Goal: Information Seeking & Learning: Understand process/instructions

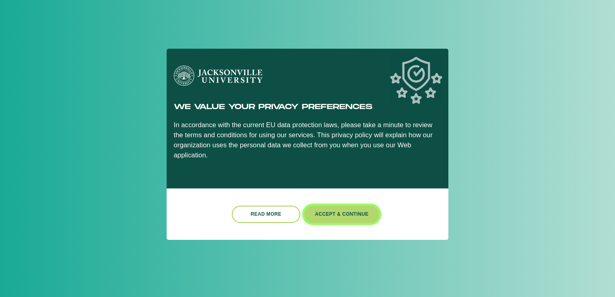
click at [337, 208] on button "Accept & Continue" at bounding box center [341, 214] width 75 height 17
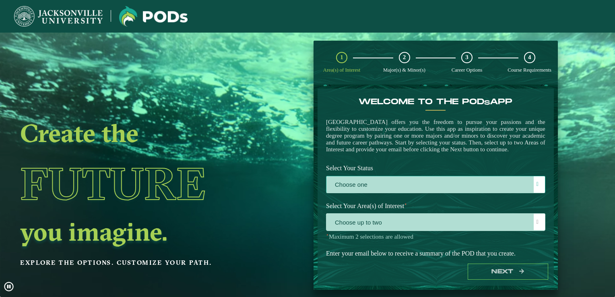
click at [374, 193] on label "Choose one" at bounding box center [435, 184] width 218 height 17
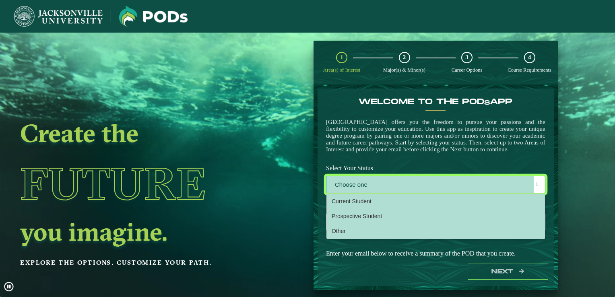
scroll to position [4, 35]
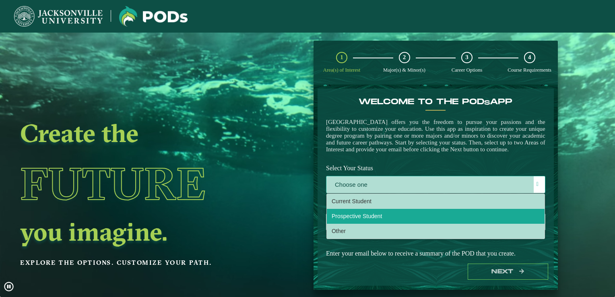
click at [391, 224] on li "Prospective Student" at bounding box center [436, 216] width 218 height 15
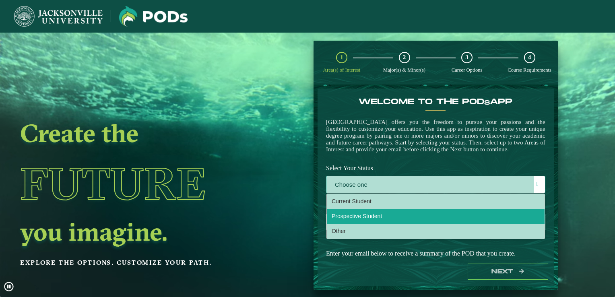
select select "[object Object]"
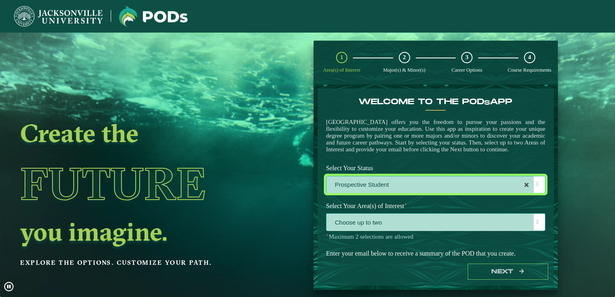
click at [440, 230] on span "Choose up to two" at bounding box center [435, 222] width 218 height 17
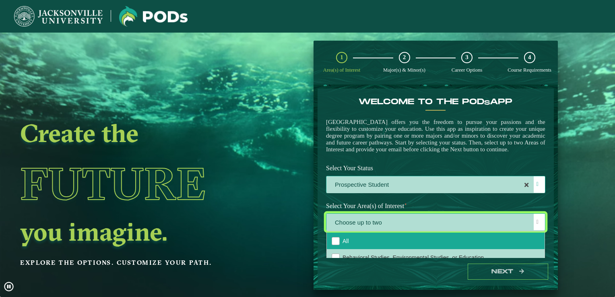
click at [503, 245] on li "All" at bounding box center [436, 240] width 218 height 16
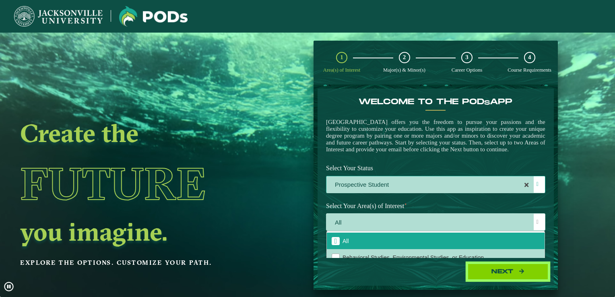
click at [507, 270] on button "Next" at bounding box center [507, 271] width 80 height 16
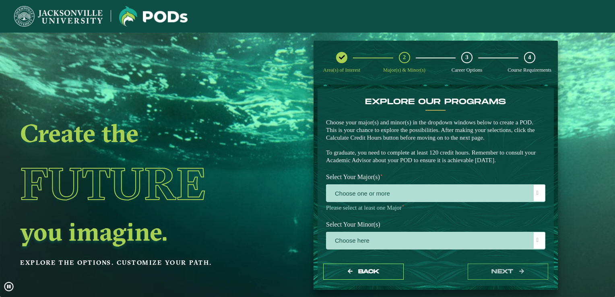
scroll to position [18, 0]
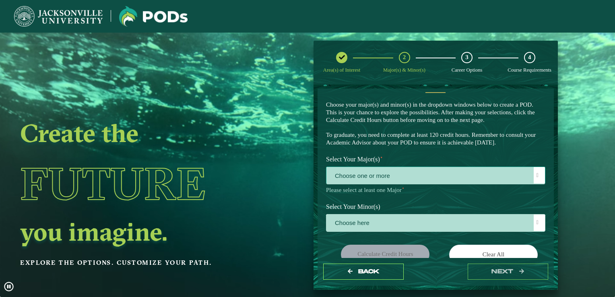
click at [528, 175] on span "Choose one or more" at bounding box center [435, 175] width 218 height 17
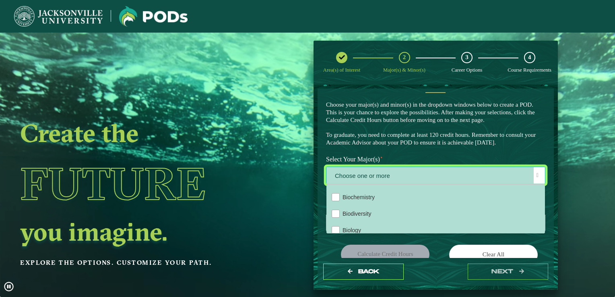
scroll to position [101, 0]
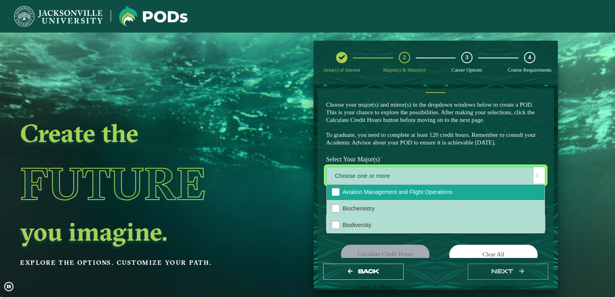
click at [487, 189] on li "Aviation Management and Flight Operations" at bounding box center [436, 191] width 218 height 16
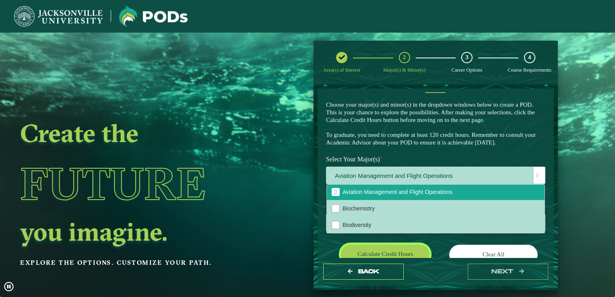
click at [404, 248] on button "Calculate credit hours" at bounding box center [385, 254] width 88 height 19
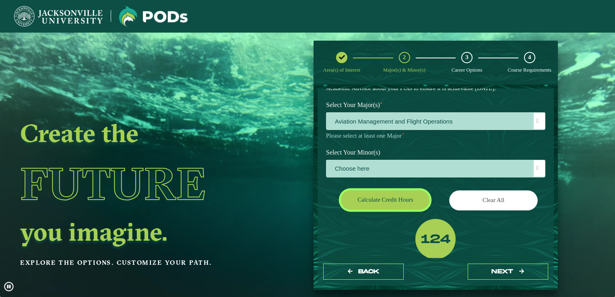
scroll to position [85, 0]
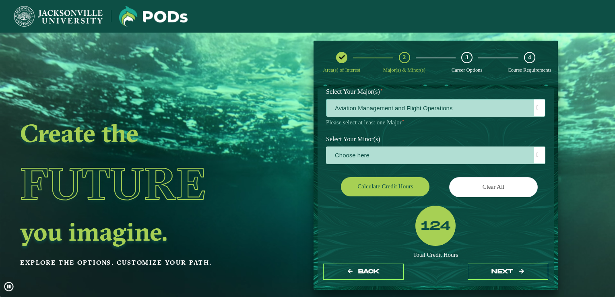
click at [536, 107] on span at bounding box center [537, 108] width 2 height 6
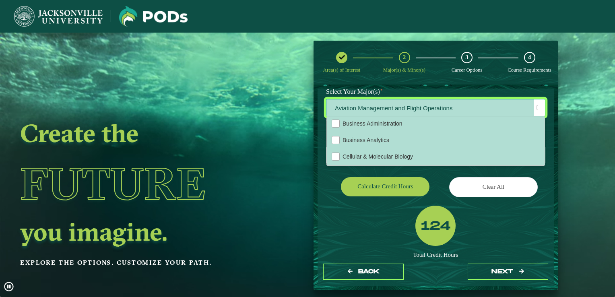
scroll to position [169, 0]
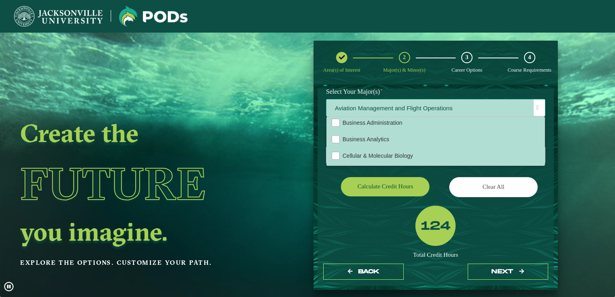
click at [540, 129] on div "Accounting Animation BFA Animation BS Art BA Art BFA Aviation Management Aviati…" at bounding box center [435, 141] width 218 height 49
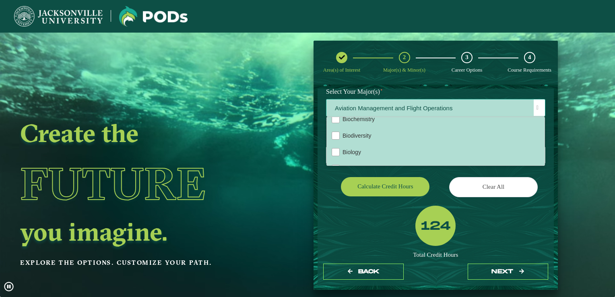
scroll to position [96, 0]
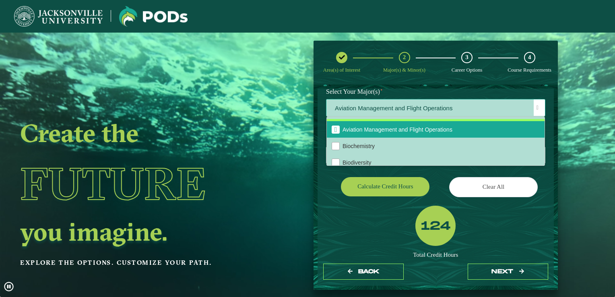
click at [476, 132] on li "Aviation Management and Flight Operations" at bounding box center [436, 129] width 218 height 16
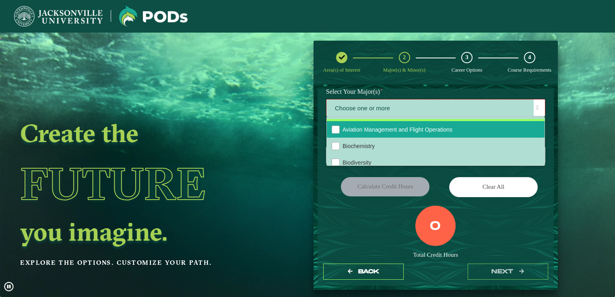
click at [529, 127] on li "Aviation Management and Flight Operations" at bounding box center [436, 129] width 218 height 16
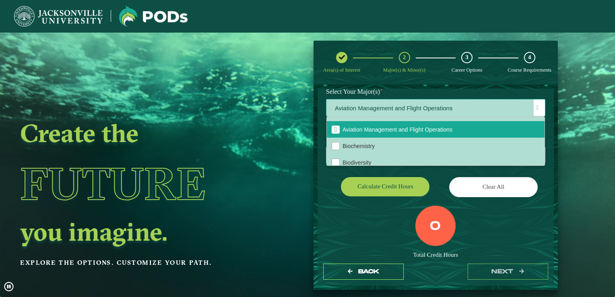
drag, startPoint x: 540, startPoint y: 125, endPoint x: 540, endPoint y: 129, distance: 4.4
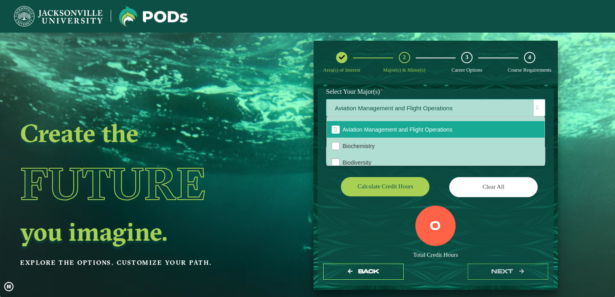
click at [540, 129] on div "Accounting Animation BFA Animation BS Art BA Art BFA Aviation Management Aviati…" at bounding box center [436, 141] width 218 height 48
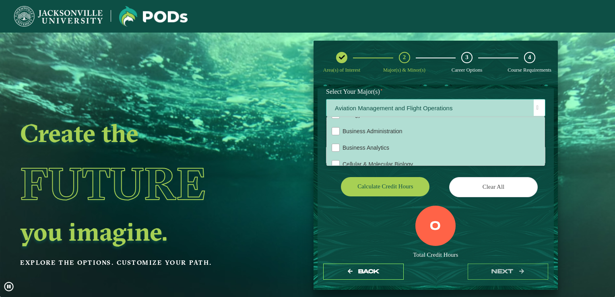
scroll to position [166, 0]
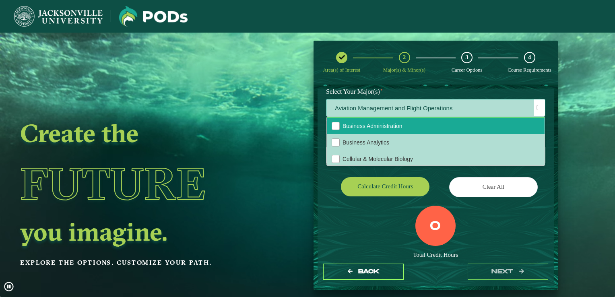
click at [438, 129] on li "Business Administration" at bounding box center [436, 125] width 218 height 16
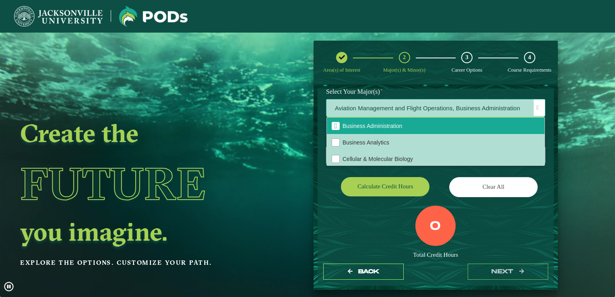
click at [438, 129] on li "Business Administration" at bounding box center [436, 125] width 218 height 16
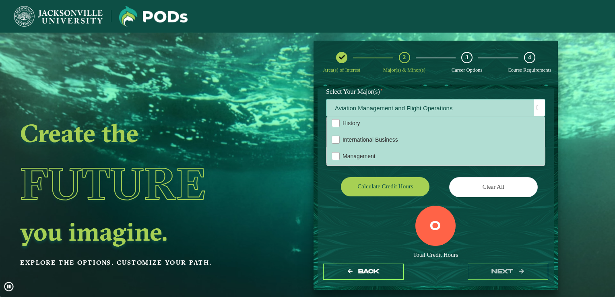
scroll to position [481, 0]
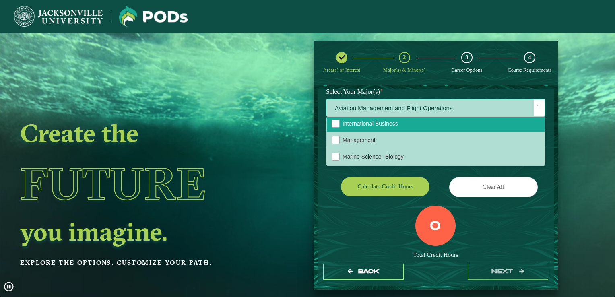
click at [463, 130] on li "International Business" at bounding box center [436, 123] width 218 height 16
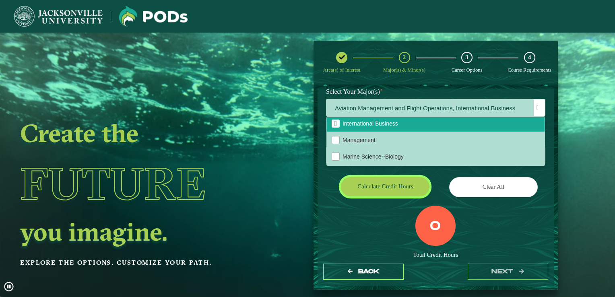
click at [410, 191] on button "Calculate credit hours" at bounding box center [385, 186] width 88 height 19
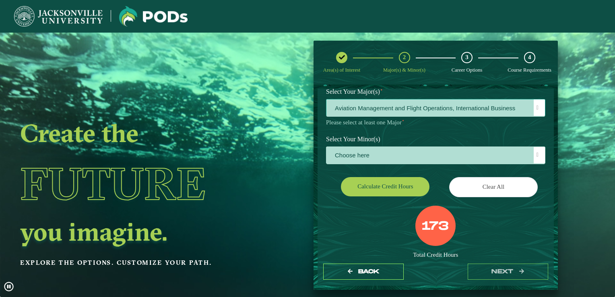
click at [536, 109] on span at bounding box center [537, 108] width 2 height 6
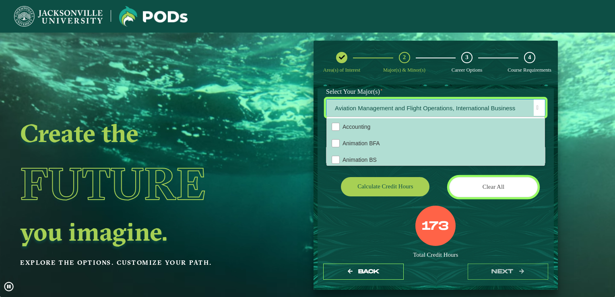
click at [496, 184] on button "Clear All" at bounding box center [493, 187] width 88 height 20
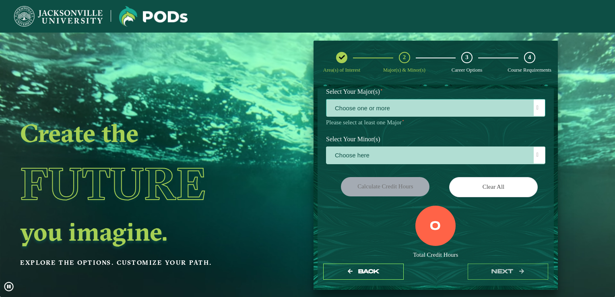
click at [539, 108] on div at bounding box center [538, 107] width 11 height 16
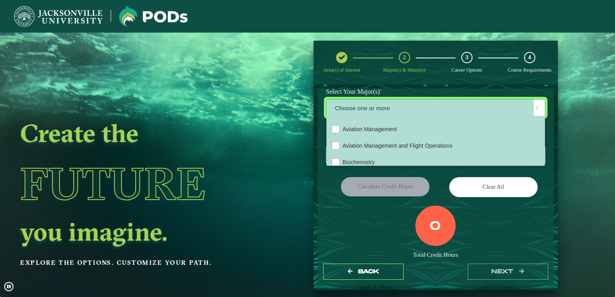
scroll to position [84, 0]
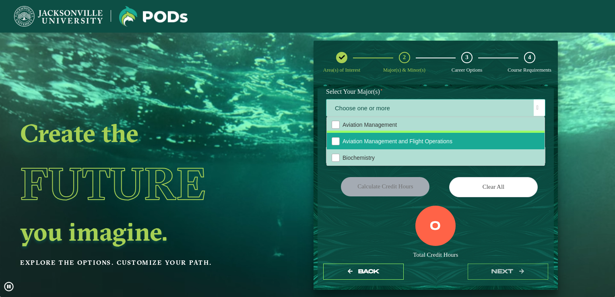
click at [498, 146] on li "Aviation Management and Flight Operations" at bounding box center [436, 141] width 218 height 16
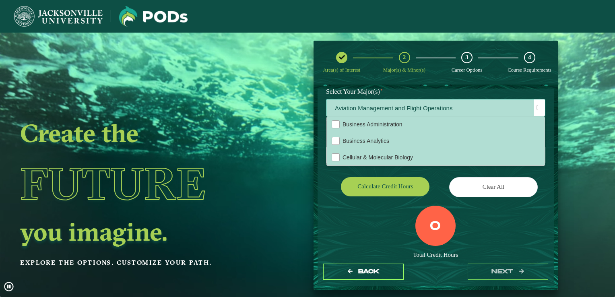
scroll to position [169, 0]
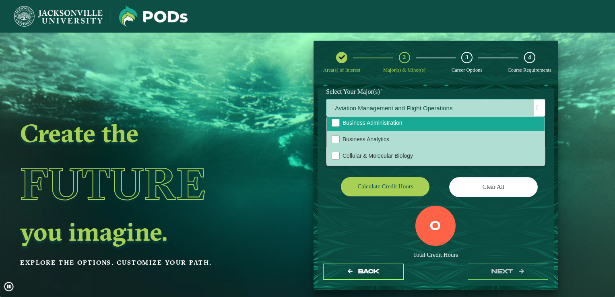
click at [473, 125] on li "Business Administration" at bounding box center [436, 122] width 218 height 16
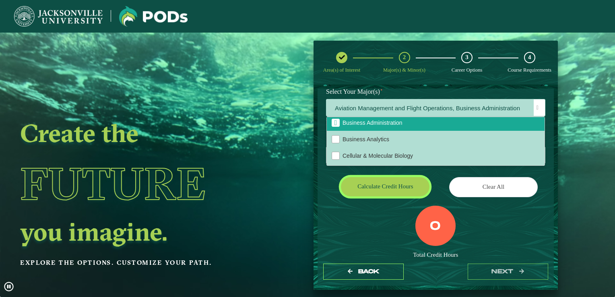
click at [387, 191] on button "Calculate credit hours" at bounding box center [385, 186] width 88 height 19
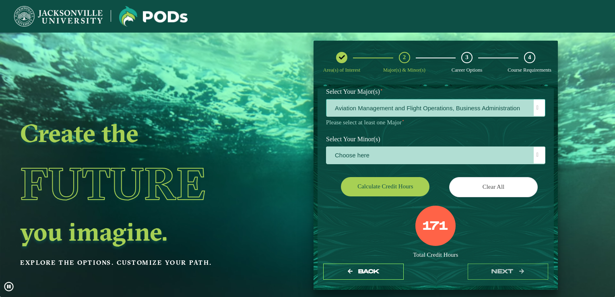
click at [536, 109] on span at bounding box center [537, 108] width 2 height 6
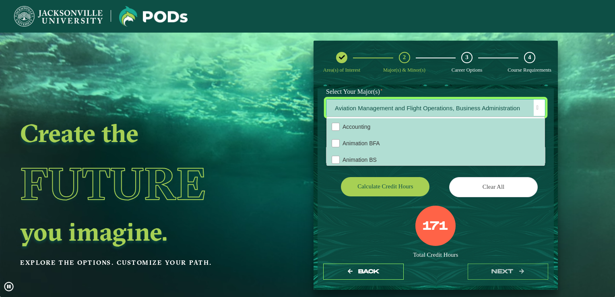
click at [541, 156] on div "Accounting Animation BFA Animation BS Art BA Art BFA Aviation Management Aviati…" at bounding box center [435, 141] width 218 height 49
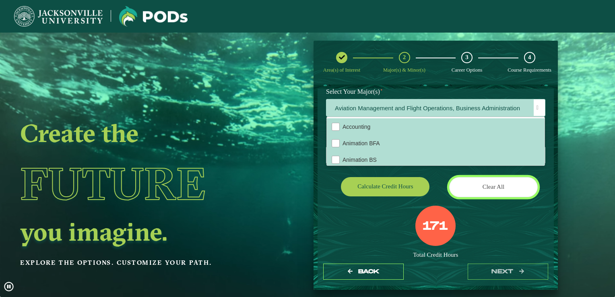
click at [500, 180] on button "Clear All" at bounding box center [493, 187] width 88 height 20
